Goal: Check status

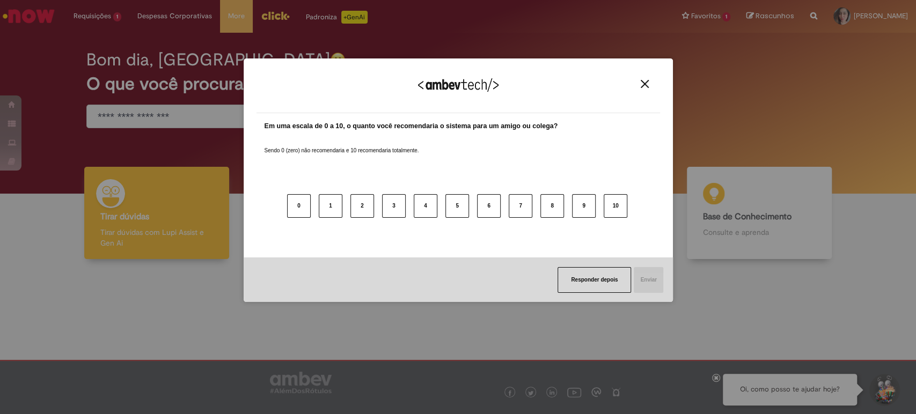
click at [644, 82] on img "Close" at bounding box center [645, 84] width 8 height 8
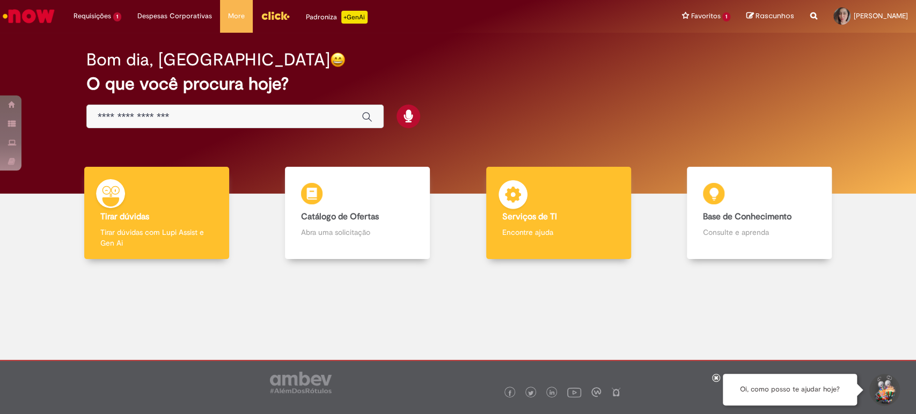
click at [589, 235] on p "Encontre ajuda" at bounding box center [558, 232] width 113 height 11
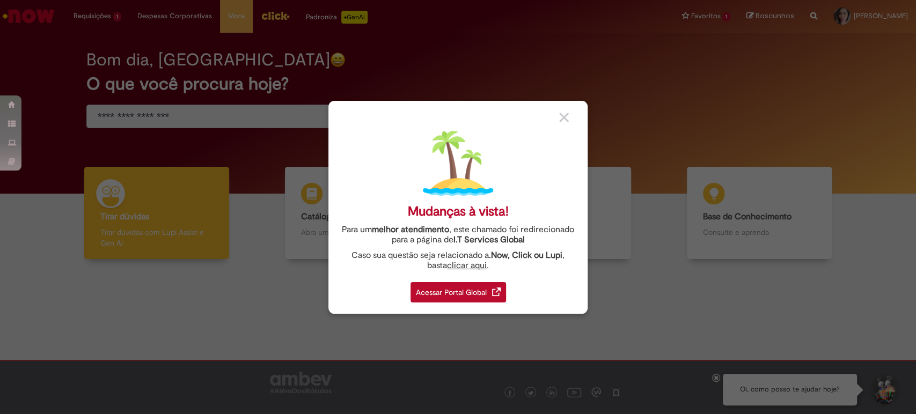
click at [451, 295] on div "Acessar Portal Global" at bounding box center [459, 292] width 96 height 20
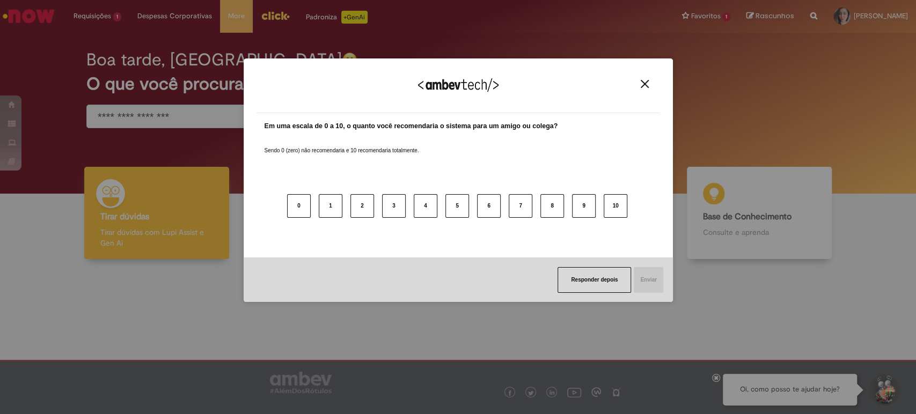
click at [640, 82] on button "Close" at bounding box center [645, 83] width 14 height 9
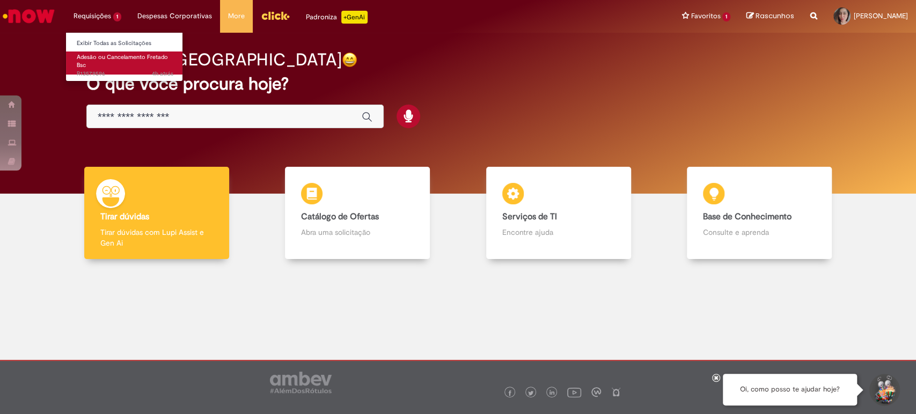
click at [102, 58] on span "Adesão ou Cancelamento Fretado Bsc" at bounding box center [122, 61] width 91 height 17
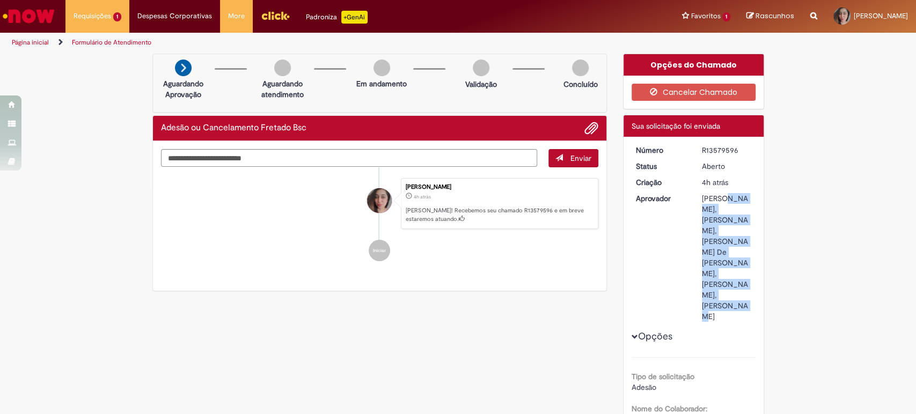
drag, startPoint x: 691, startPoint y: 196, endPoint x: 745, endPoint y: 288, distance: 106.8
click at [745, 288] on dd "Danielle Martins Caetano, Jhully Rodrigues, Robson De Jesus Sarmento, Romulo Ju…" at bounding box center [727, 257] width 66 height 129
click at [748, 270] on dd "Danielle Martins Caetano, Jhully Rodrigues, Robson De Jesus Sarmento, Romulo Ju…" at bounding box center [727, 257] width 66 height 129
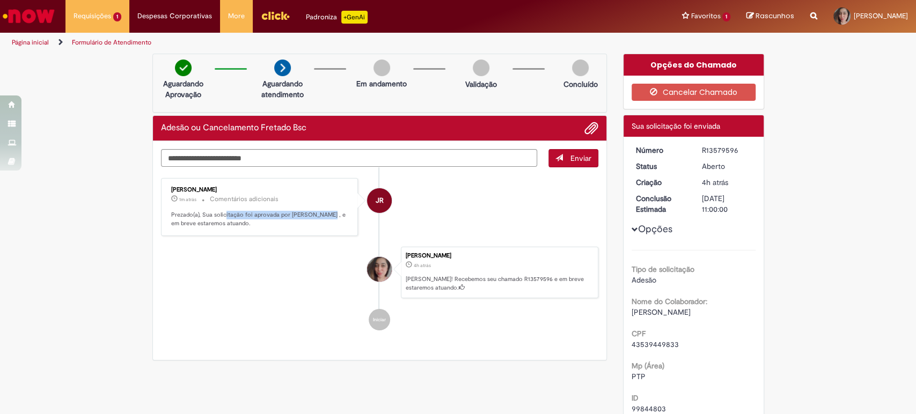
drag, startPoint x: 305, startPoint y: 215, endPoint x: 318, endPoint y: 216, distance: 12.9
click at [318, 216] on p "Prezado(a), Sua solicitação foi aprovada por [PERSON_NAME] , e em breve estarem…" at bounding box center [260, 219] width 179 height 17
click at [320, 229] on div "Jhully Rodrigues 1m atrás 1m atrás Comentários adicionais Prezado(a), Sua solic…" at bounding box center [259, 207] width 191 height 52
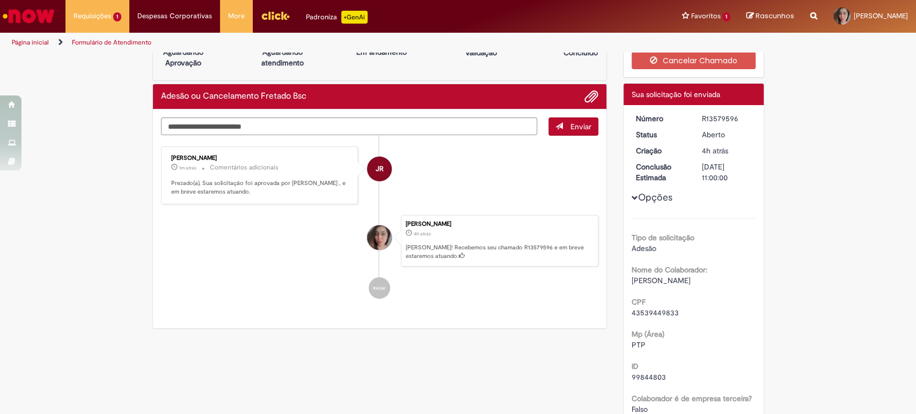
scroll to position [60, 0]
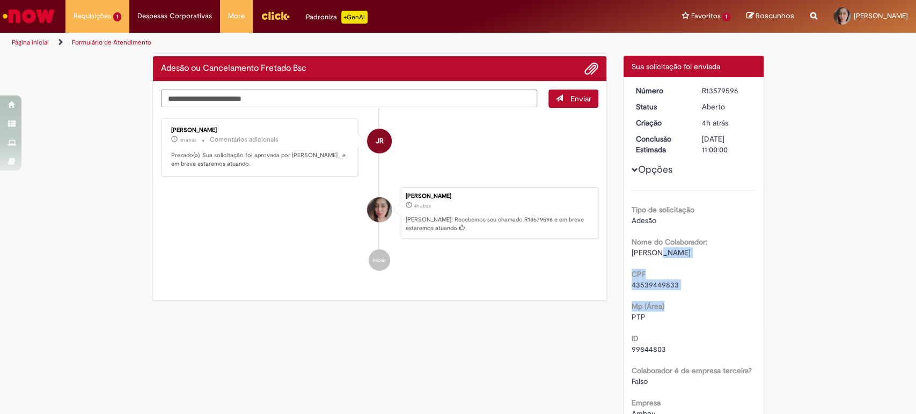
drag, startPoint x: 708, startPoint y: 251, endPoint x: 737, endPoint y: 302, distance: 59.1
click at [739, 303] on div "Mp (Área) PTP" at bounding box center [694, 310] width 124 height 24
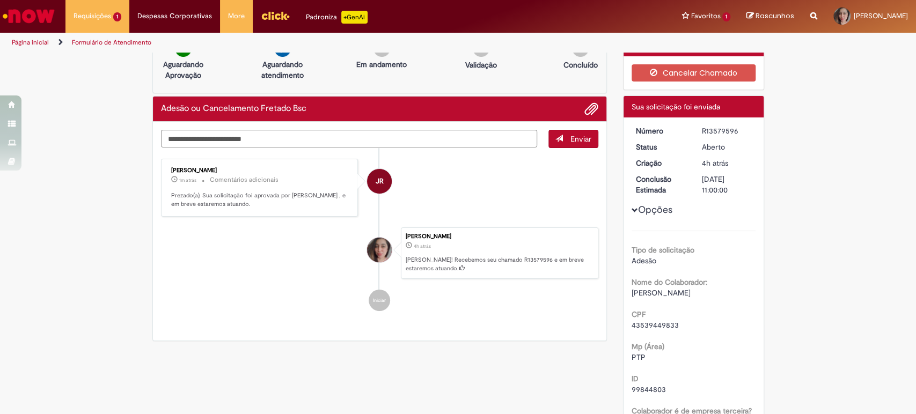
scroll to position [0, 0]
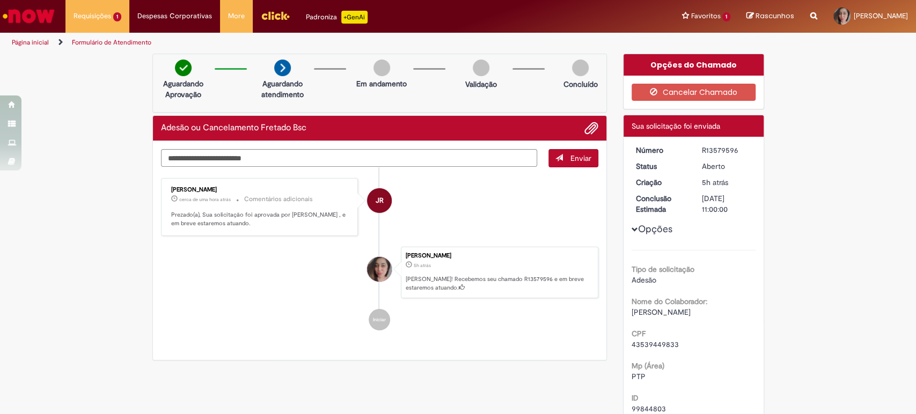
drag, startPoint x: 693, startPoint y: 196, endPoint x: 736, endPoint y: 196, distance: 42.9
click at [736, 196] on dd "[DATE] 11:00:00" at bounding box center [727, 203] width 66 height 21
click at [725, 201] on div "[DATE] 11:00:00" at bounding box center [727, 203] width 50 height 21
click at [710, 195] on div "[DATE] 11:00:00" at bounding box center [727, 203] width 50 height 21
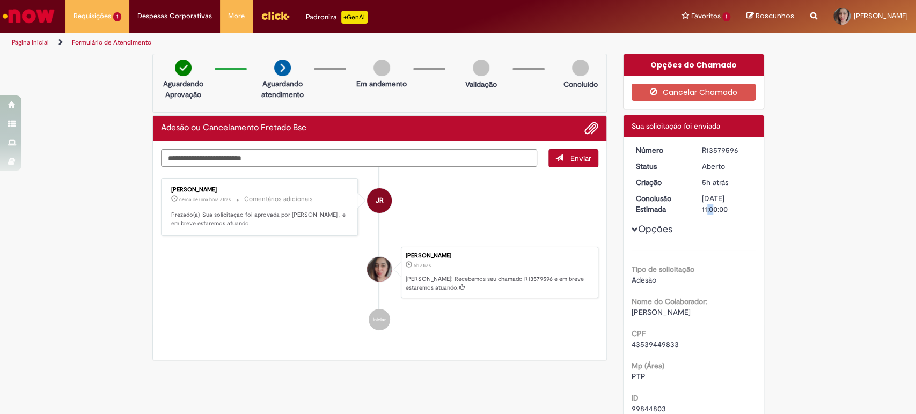
click at [710, 195] on div "[DATE] 11:00:00" at bounding box center [727, 203] width 50 height 21
